Goal: Task Accomplishment & Management: Complete application form

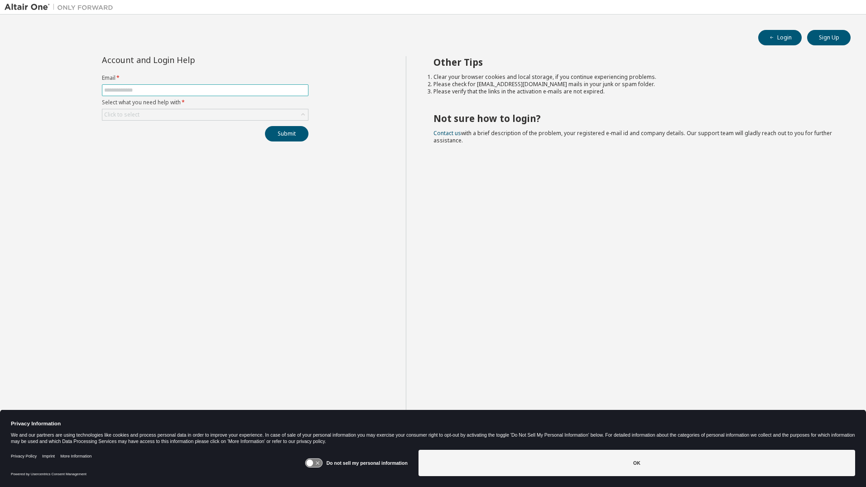
click at [237, 91] on input "text" at bounding box center [205, 90] width 202 height 7
type input "**********"
click at [203, 117] on div "Click to select" at bounding box center [205, 114] width 206 height 11
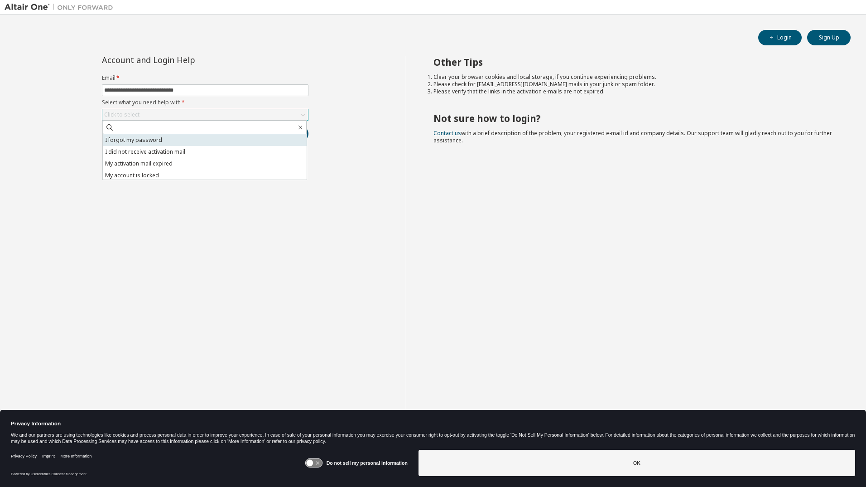
click at [194, 141] on li "I forgot my password" at bounding box center [205, 140] width 204 height 12
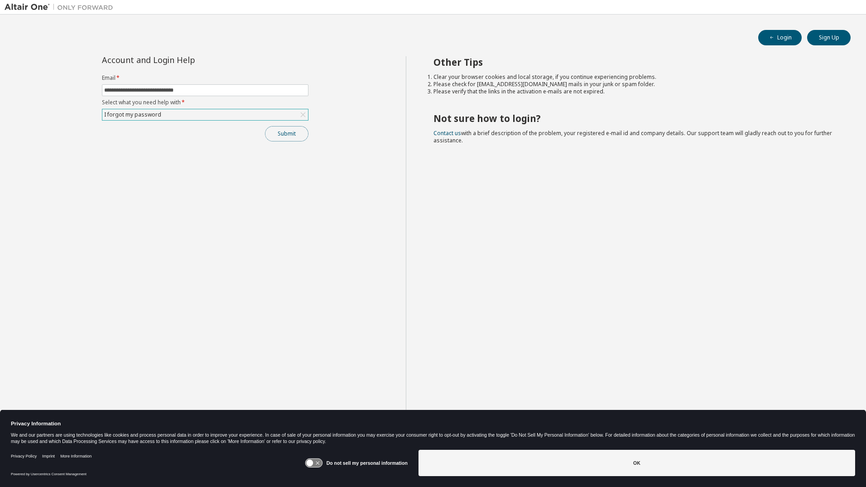
click at [290, 131] on button "Submit" at bounding box center [287, 133] width 44 height 15
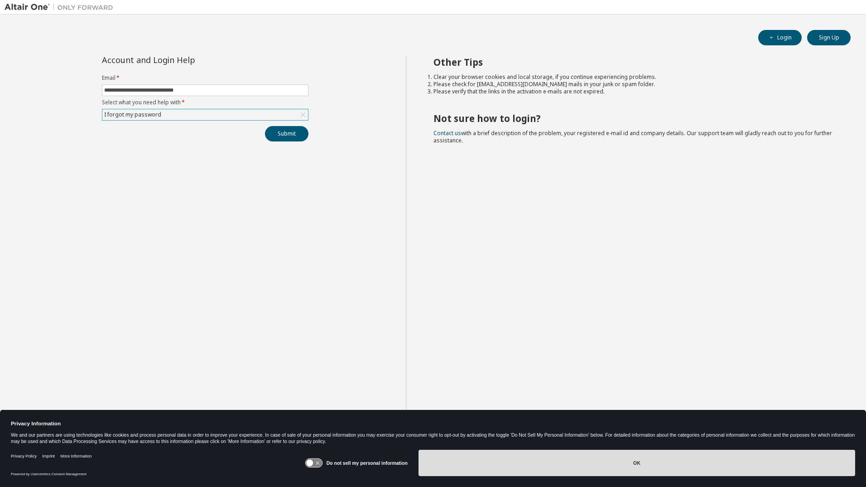
click at [519, 343] on button "OK" at bounding box center [637, 463] width 437 height 26
